Goal: Task Accomplishment & Management: Complete application form

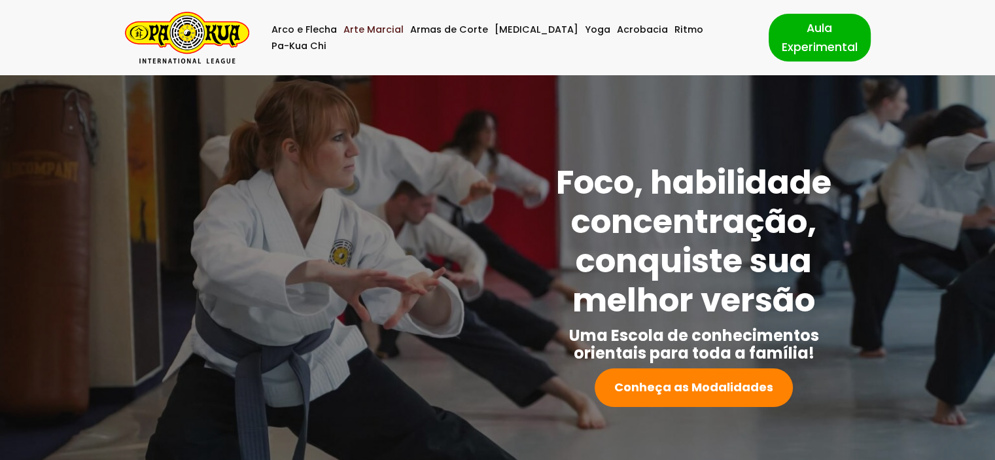
click at [378, 38] on link "Arte Marcial" at bounding box center [374, 30] width 60 height 16
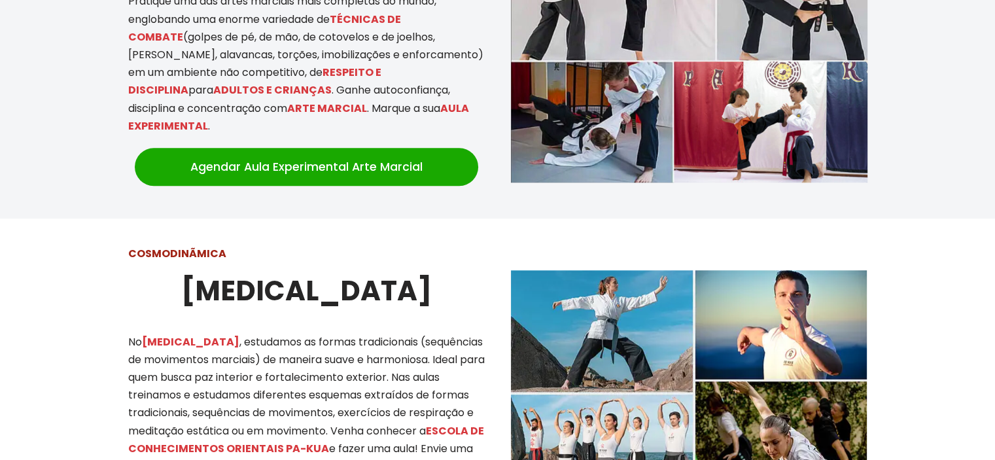
scroll to position [1113, 0]
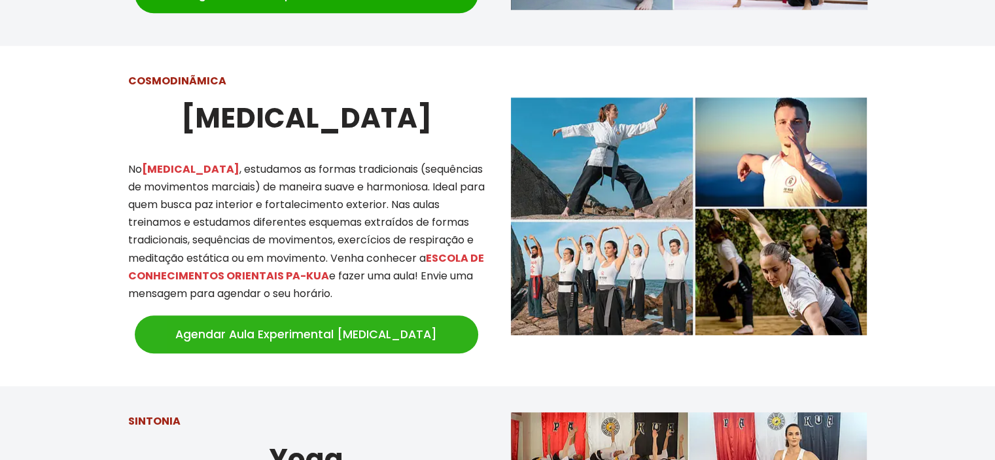
click at [341, 332] on link "Agendar Aula Experimental Tai Chi" at bounding box center [307, 334] width 344 height 38
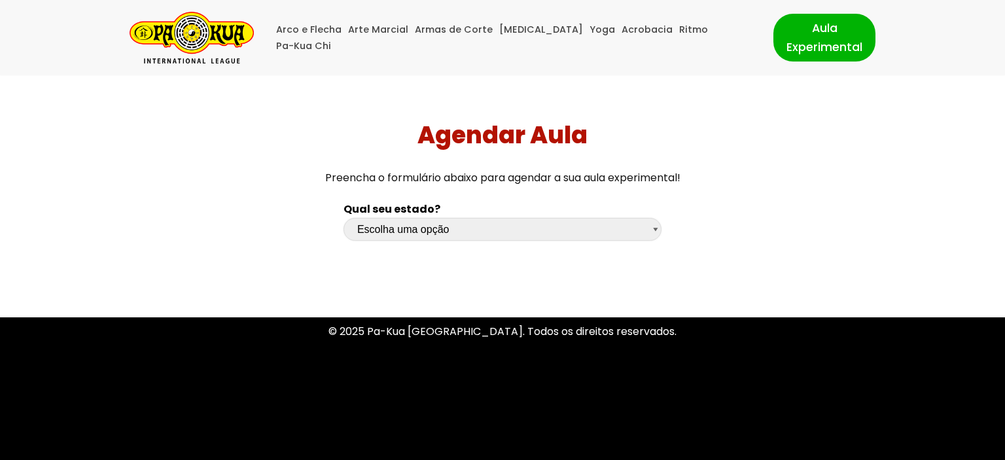
click at [397, 230] on select "Escolha uma opção [GEOGRAPHIC_DATA] [GEOGRAPHIC_DATA] [GEOGRAPHIC_DATA] [GEOGRA…" at bounding box center [503, 229] width 318 height 23
select select "rs"
click at [344, 218] on select "Escolha uma opção [GEOGRAPHIC_DATA] [GEOGRAPHIC_DATA] [GEOGRAPHIC_DATA] [GEOGRA…" at bounding box center [503, 229] width 318 height 23
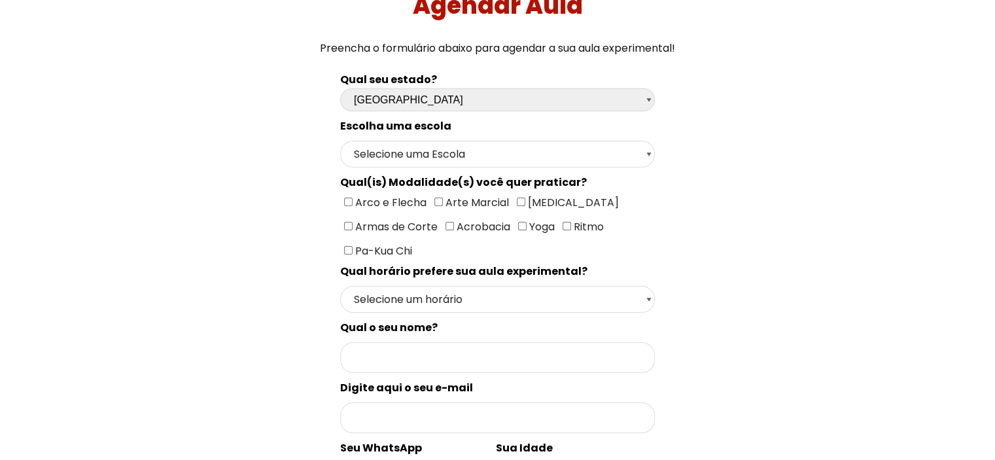
scroll to position [131, 0]
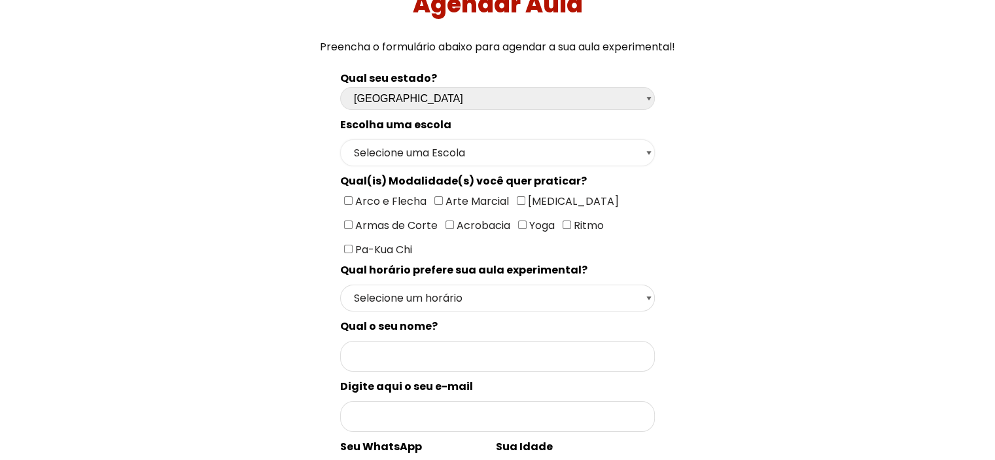
click at [402, 153] on select "Selecione uma Escola Campo [GEOGRAPHIC_DATA] - Escola Canela Canoas - Escola Ca…" at bounding box center [497, 152] width 315 height 27
select select "[GEOGRAPHIC_DATA]"
click at [340, 139] on select "Selecione uma Escola Campo [GEOGRAPHIC_DATA] - Escola Canela Canoas - Escola Ca…" at bounding box center [497, 152] width 315 height 27
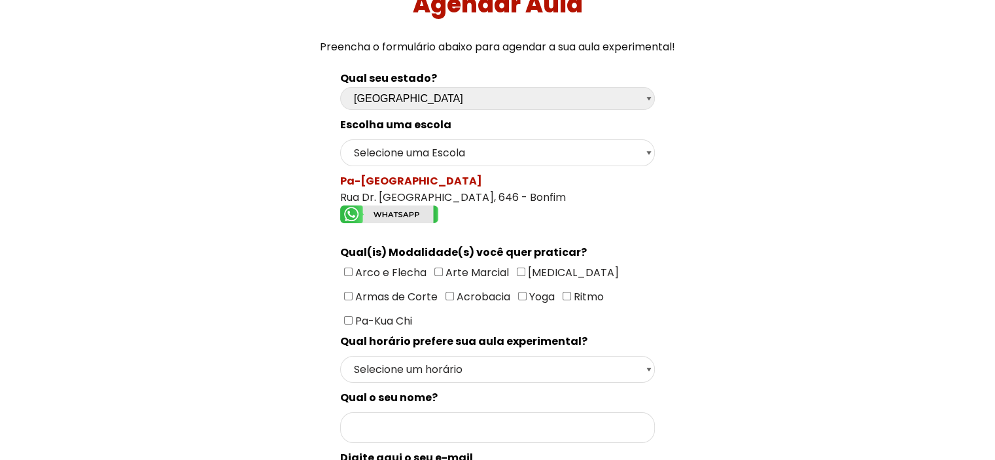
click at [518, 270] on input"] "[MEDICAL_DATA]" at bounding box center [521, 272] width 9 height 9
checkbox input"] "true"
click at [497, 368] on select "Selecione um horário Manhã Tarde Noite" at bounding box center [497, 369] width 315 height 27
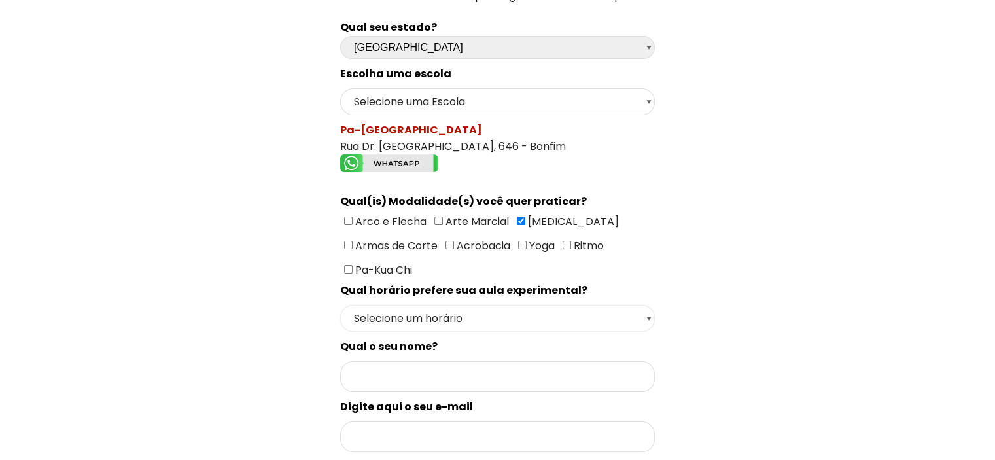
scroll to position [262, 0]
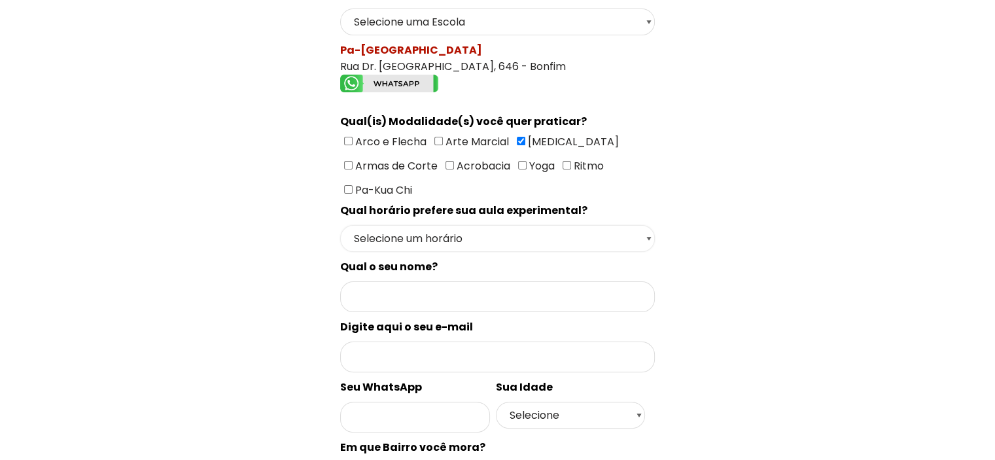
click at [476, 240] on select "Selecione um horário Manhã Tarde Noite" at bounding box center [497, 238] width 315 height 27
select select "Tarde"
click at [340, 225] on select "Selecione um horário Manhã Tarde Noite" at bounding box center [497, 238] width 315 height 27
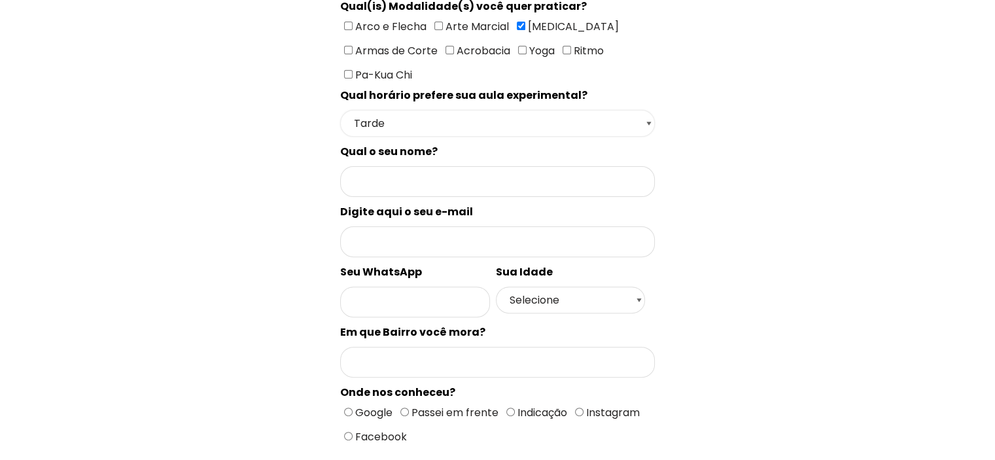
scroll to position [393, 0]
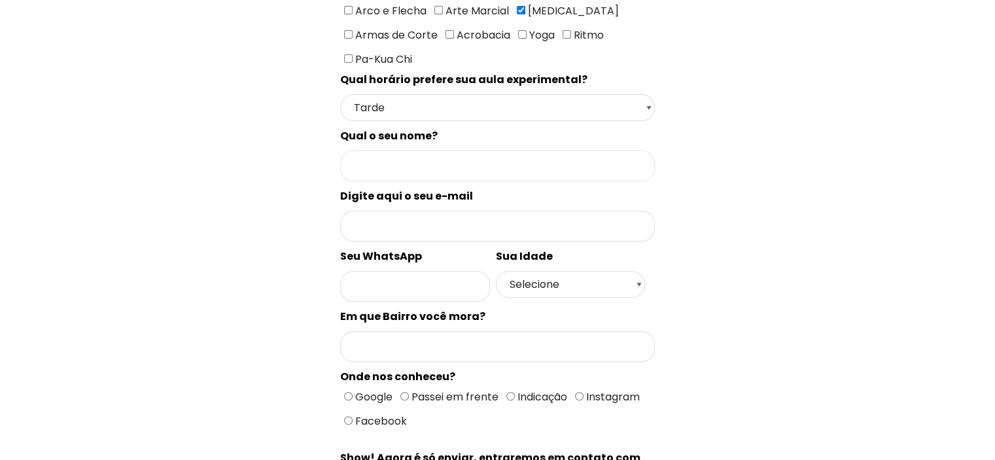
click at [414, 154] on input "Formulário de contacto" at bounding box center [497, 166] width 315 height 31
type input "[PERSON_NAME]"
type input "[EMAIL_ADDRESS][DOMAIN_NAME]"
click at [469, 271] on input "Formulário de contacto" at bounding box center [415, 286] width 150 height 31
type input "559991647"
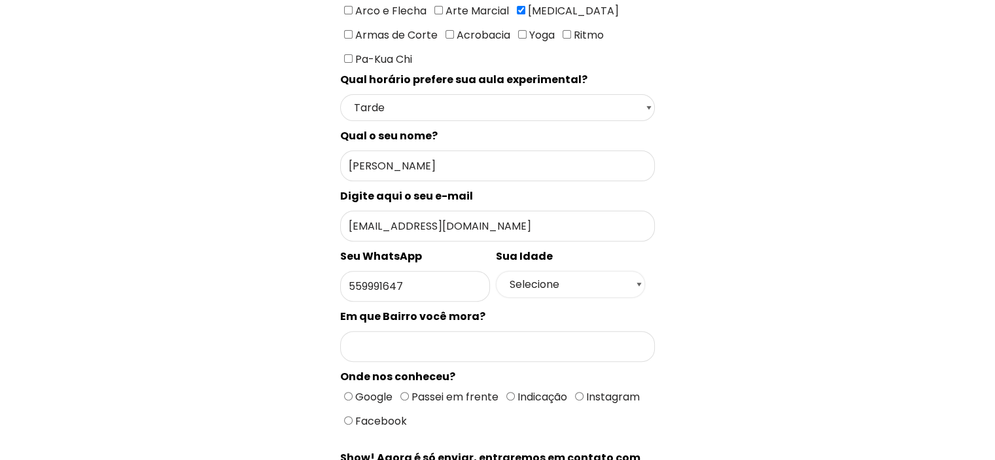
click at [557, 279] on select "Selecione 18 19 20 21 22 23 24 25 26 27 28 29 30 31 32 33 34 35 36 37 38 39 40 …" at bounding box center [571, 284] width 150 height 27
select select "50+"
click at [496, 271] on select "Selecione 18 19 20 21 22 23 24 25 26 27 28 29 30 31 32 33 34 35 36 37 38 39 40 …" at bounding box center [571, 284] width 150 height 27
click at [389, 349] on div "Escolha uma escola Selecione uma Escola Campo [GEOGRAPHIC_DATA] - Escola Canela…" at bounding box center [497, 208] width 315 height 706
click at [387, 338] on input "Formulário de contacto" at bounding box center [497, 346] width 315 height 31
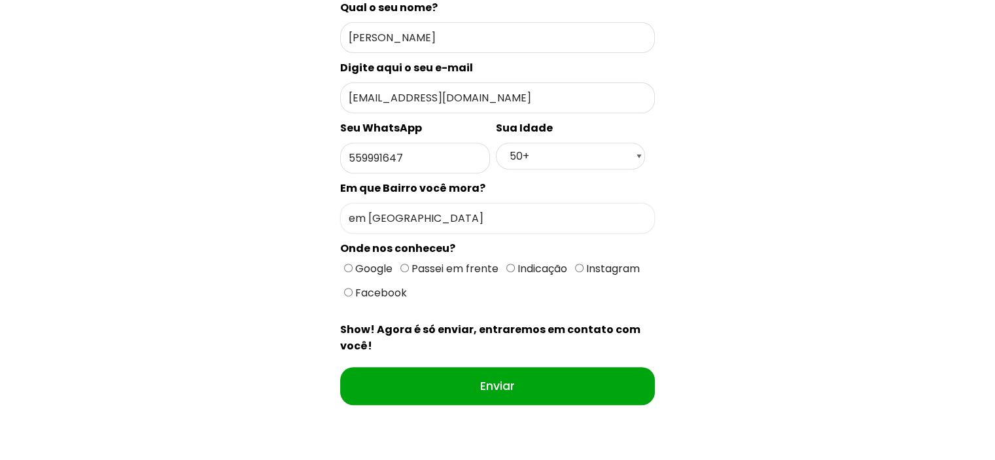
scroll to position [524, 0]
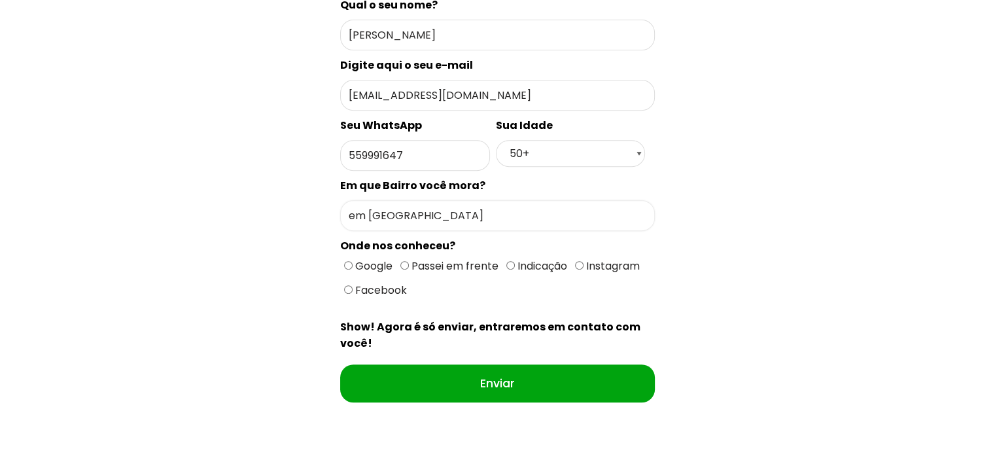
type input "em [GEOGRAPHIC_DATA]"
click at [348, 261] on input "Google" at bounding box center [348, 265] width 9 height 9
radio input "true"
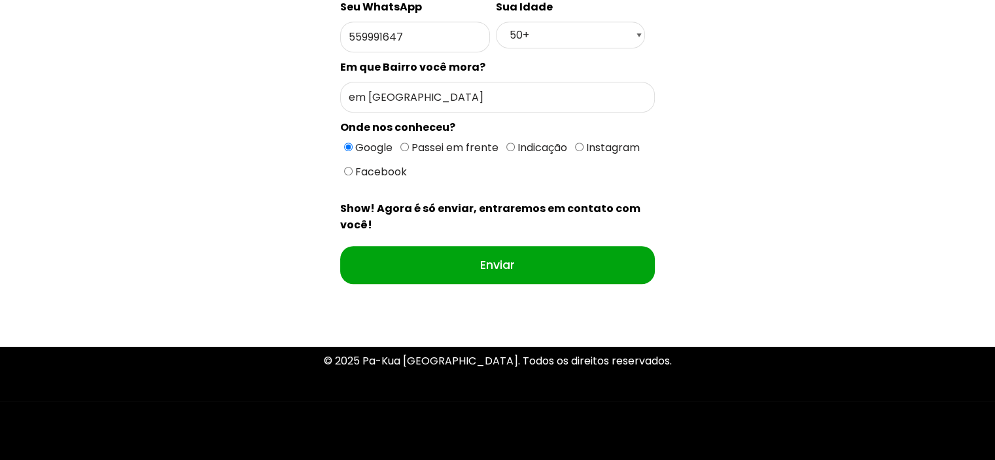
scroll to position [653, 0]
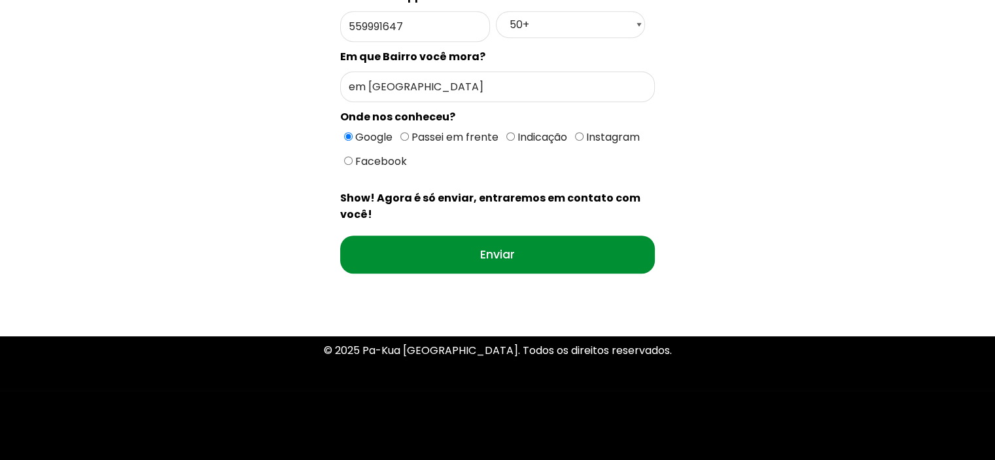
click at [511, 236] on input "Enviar" at bounding box center [497, 255] width 315 height 38
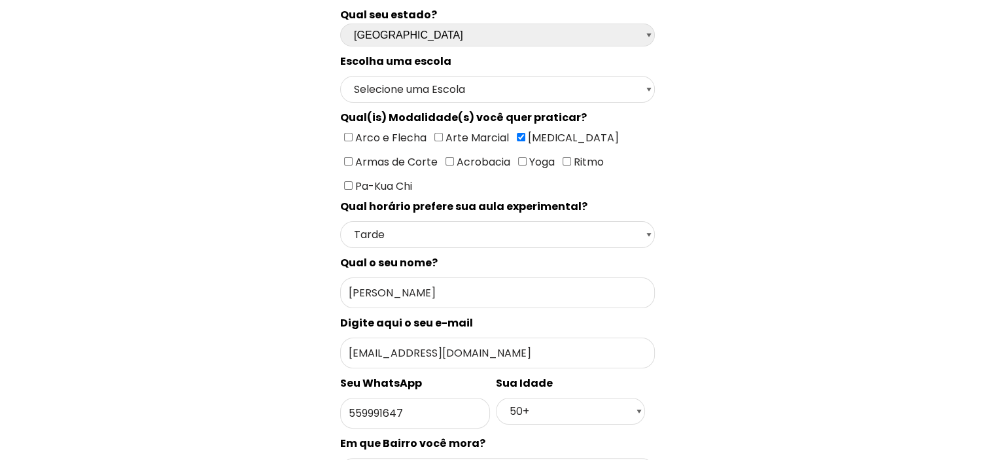
scroll to position [0, 0]
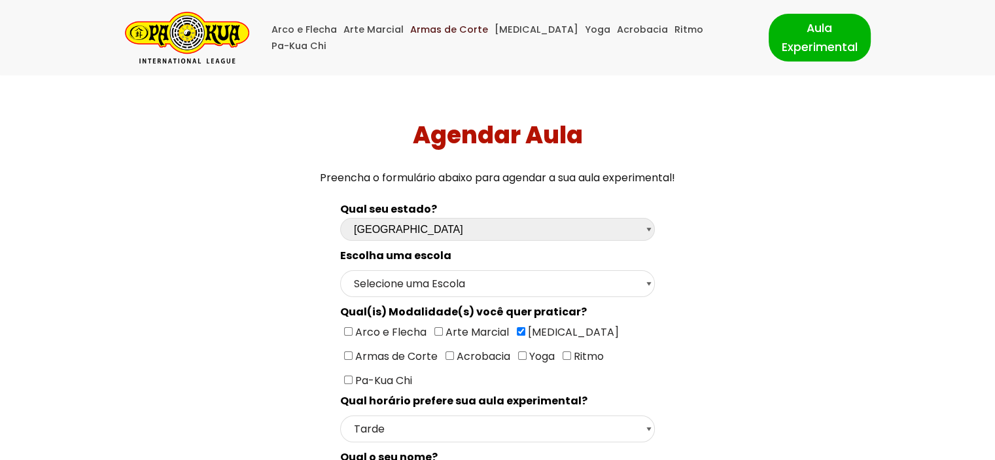
click at [423, 36] on link "Armas de Corte" at bounding box center [449, 30] width 78 height 16
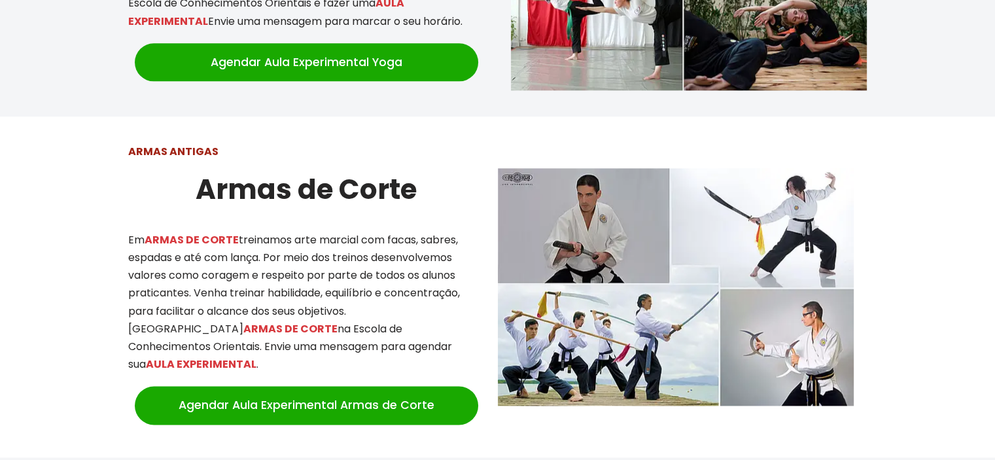
scroll to position [1704, 0]
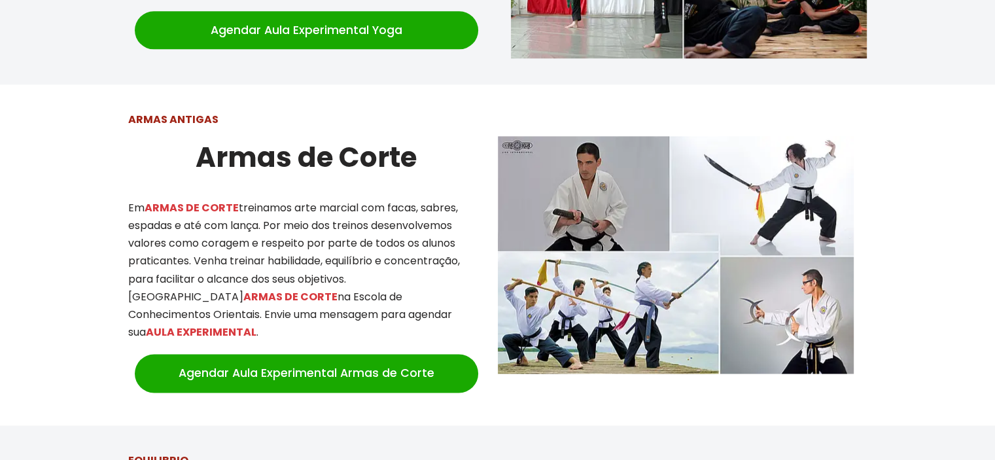
click at [352, 98] on div "ARMAS ANTIGAS Armas de Corte Em ARMAS DE CORTE treinamos arte marcial com facas…" at bounding box center [306, 255] width 383 height 314
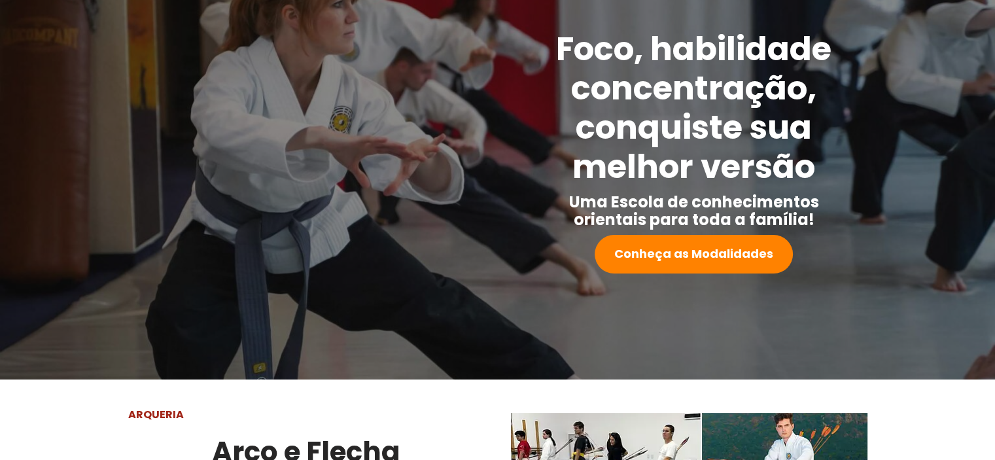
scroll to position [0, 0]
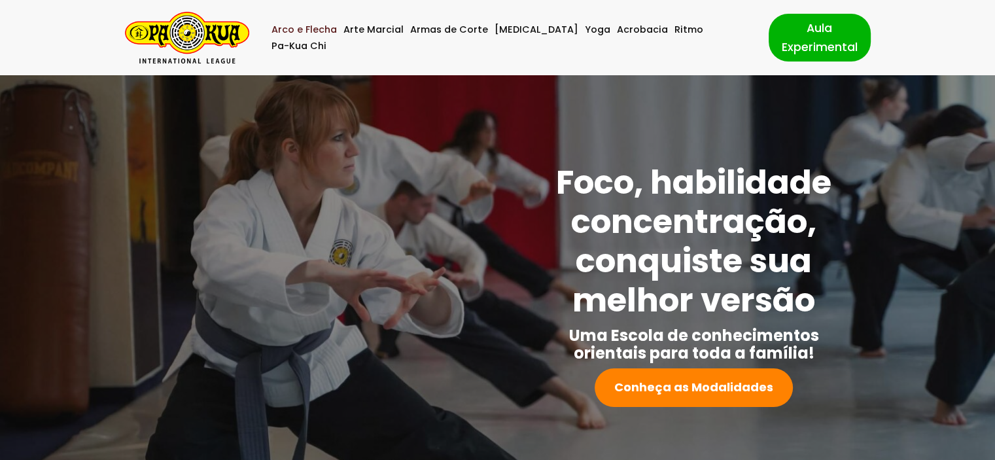
click at [303, 36] on link "Arco e Flecha" at bounding box center [304, 30] width 65 height 16
click at [793, 41] on link "Aula Experimental" at bounding box center [820, 37] width 102 height 47
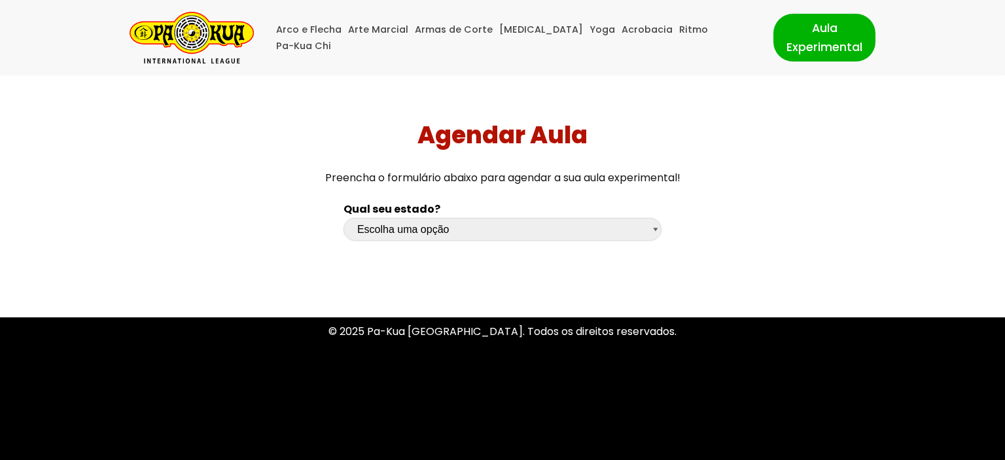
click at [427, 225] on select "Escolha uma opção Rio Grande do Sul Santa Catarina Paraná São Paulo Rio de Jane…" at bounding box center [503, 229] width 318 height 23
select select "rs"
click at [344, 218] on select "Escolha uma opção Rio Grande do Sul Santa Catarina Paraná São Paulo Rio de Jane…" at bounding box center [503, 229] width 318 height 23
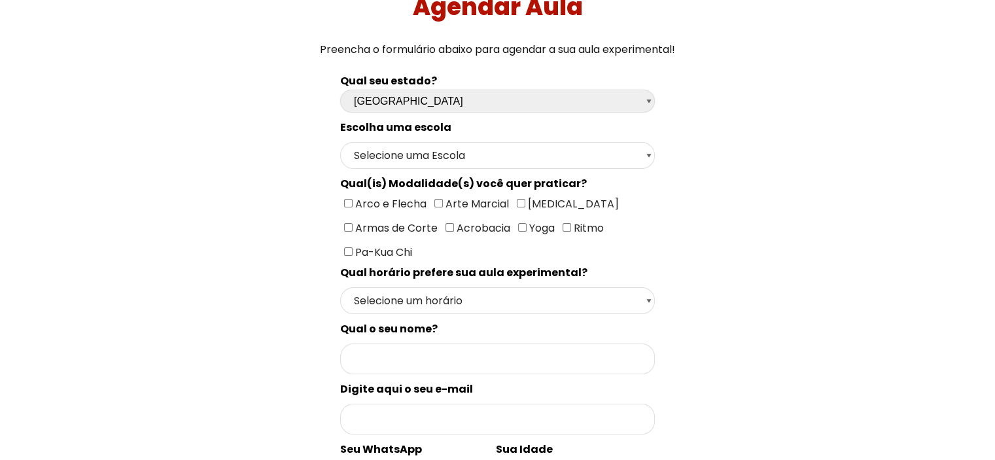
scroll to position [131, 0]
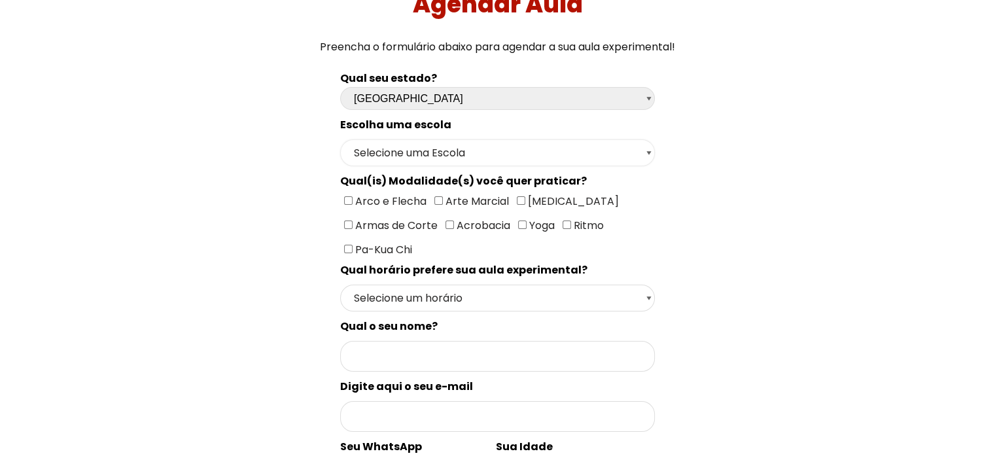
click at [423, 150] on select "Selecione uma Escola Campo Bom - Escola Campo Bom Canela - Escola Canela Canoas…" at bounding box center [497, 152] width 315 height 27
select select "[GEOGRAPHIC_DATA]"
click at [340, 139] on select "Selecione uma Escola Campo [GEOGRAPHIC_DATA] - Escola Canela Canoas - Escola Ca…" at bounding box center [497, 152] width 315 height 27
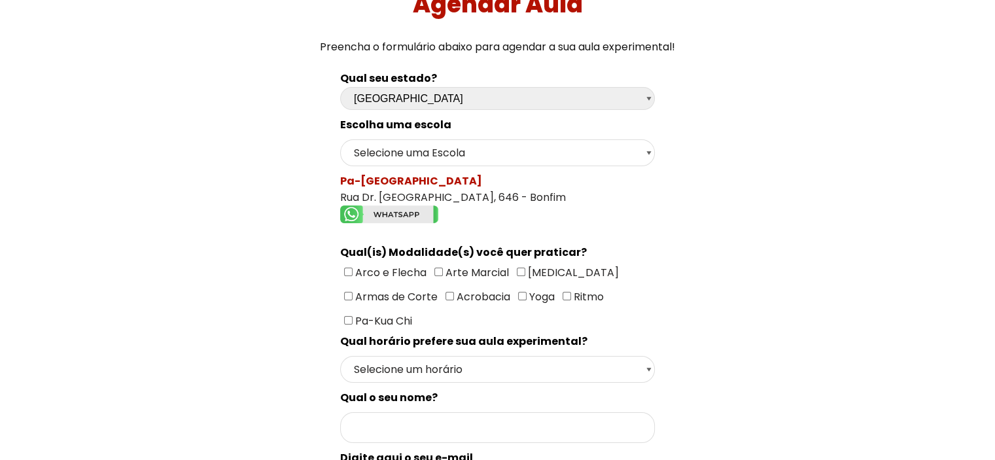
click at [398, 217] on img "Formulário de contacto" at bounding box center [389, 215] width 98 height 18
drag, startPoint x: 340, startPoint y: 193, endPoint x: 492, endPoint y: 196, distance: 151.9
click at [492, 196] on div "Pa-Kua Centro Rua Dr. Bozano, 646 - Bonfim" at bounding box center [497, 200] width 315 height 55
copy div "Rua Dr. [GEOGRAPHIC_DATA], 646 - Bonfim"
